Goal: Information Seeking & Learning: Learn about a topic

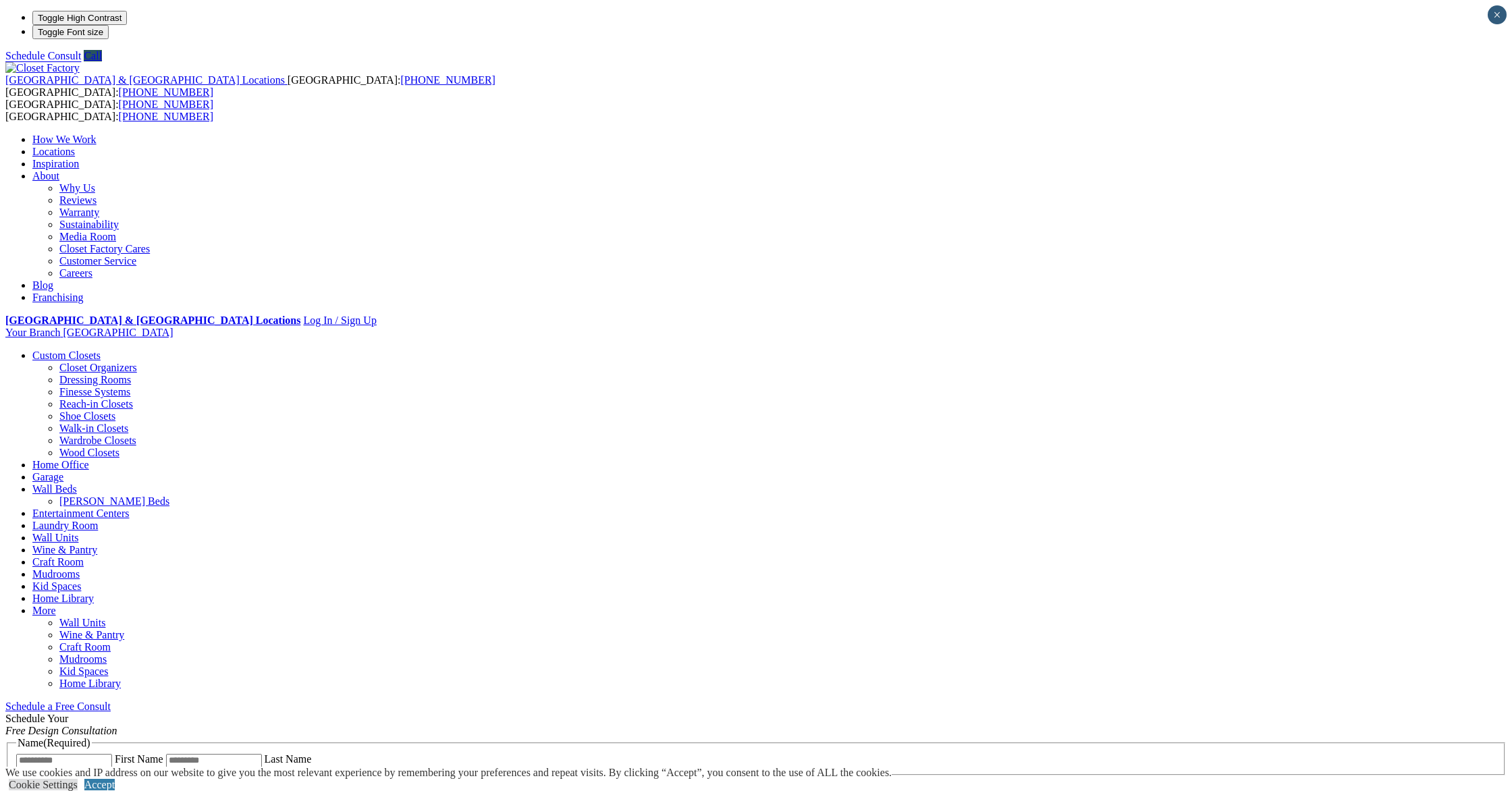
click at [92, 268] on link "Careers" at bounding box center [76, 273] width 33 height 12
